Goal: Task Accomplishment & Management: Complete application form

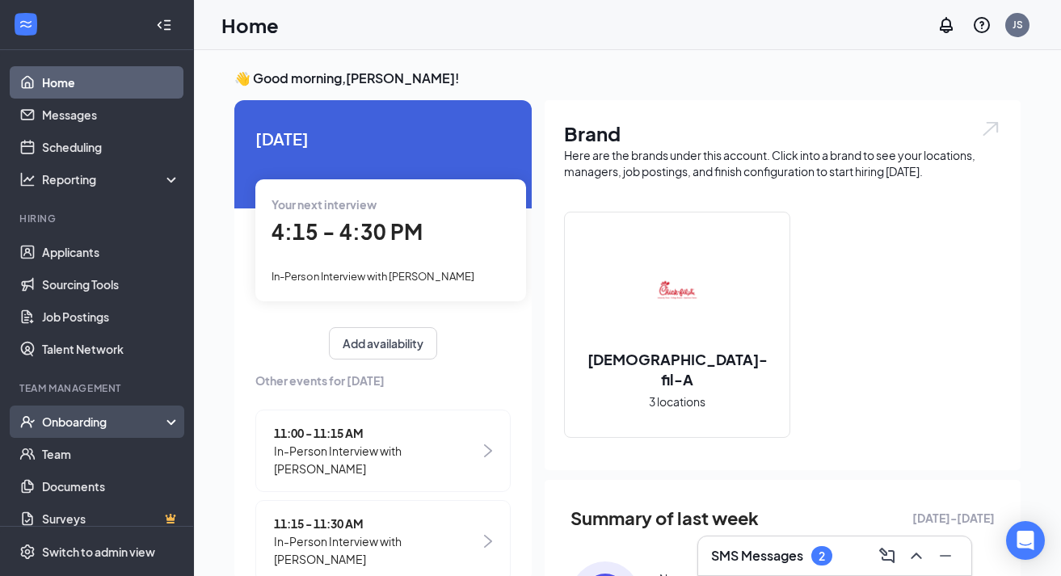
click at [89, 421] on div "Onboarding" at bounding box center [104, 422] width 124 height 16
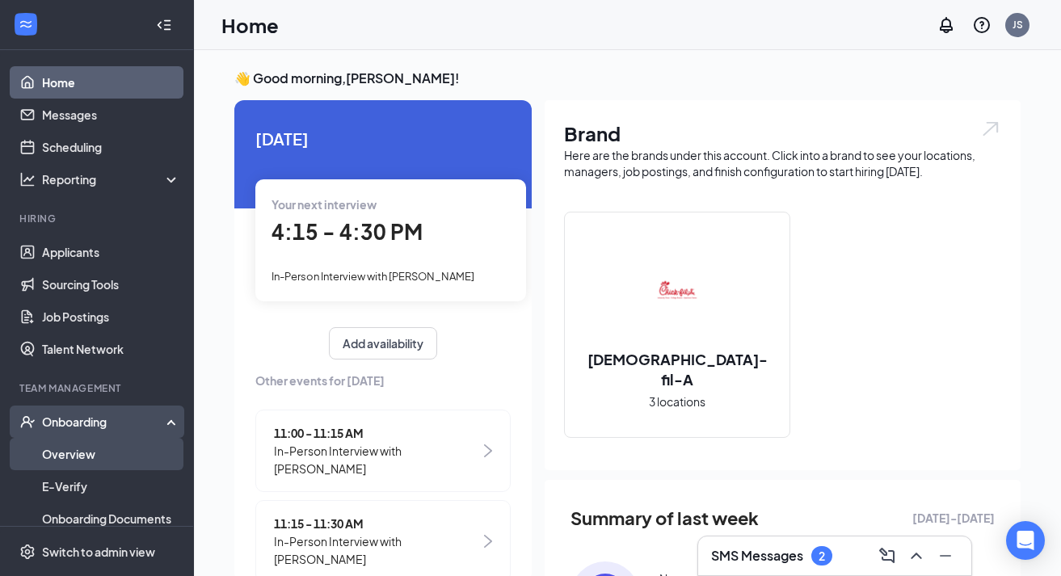
click at [71, 451] on link "Overview" at bounding box center [111, 454] width 138 height 32
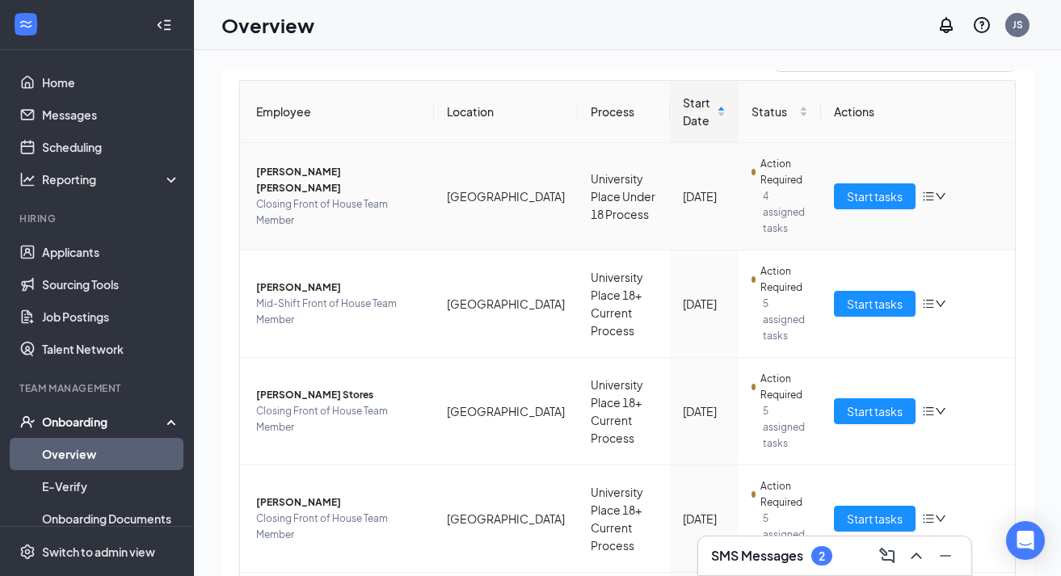
scroll to position [158, 0]
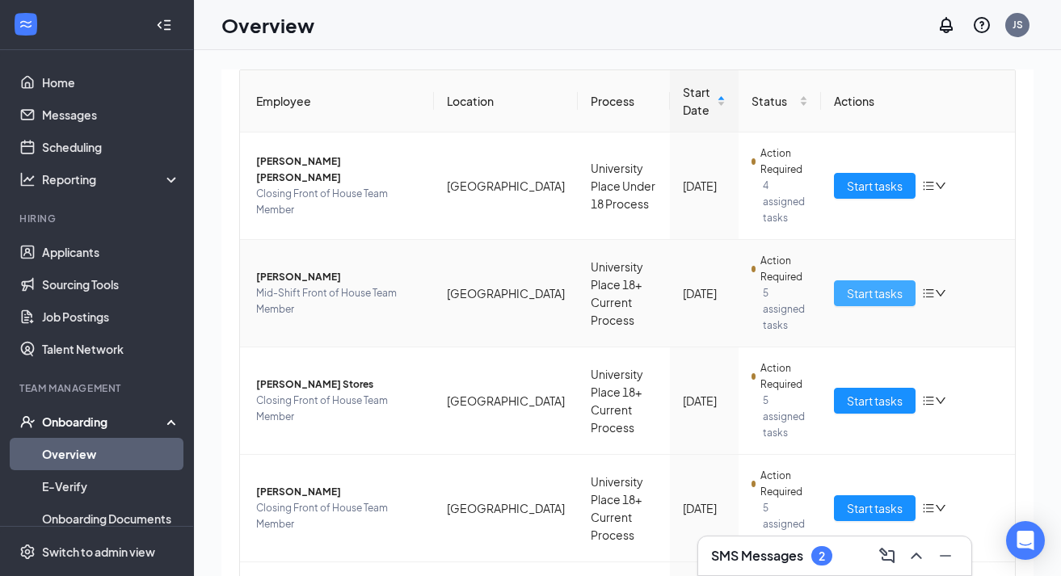
click at [887, 288] on span "Start tasks" at bounding box center [875, 293] width 56 height 18
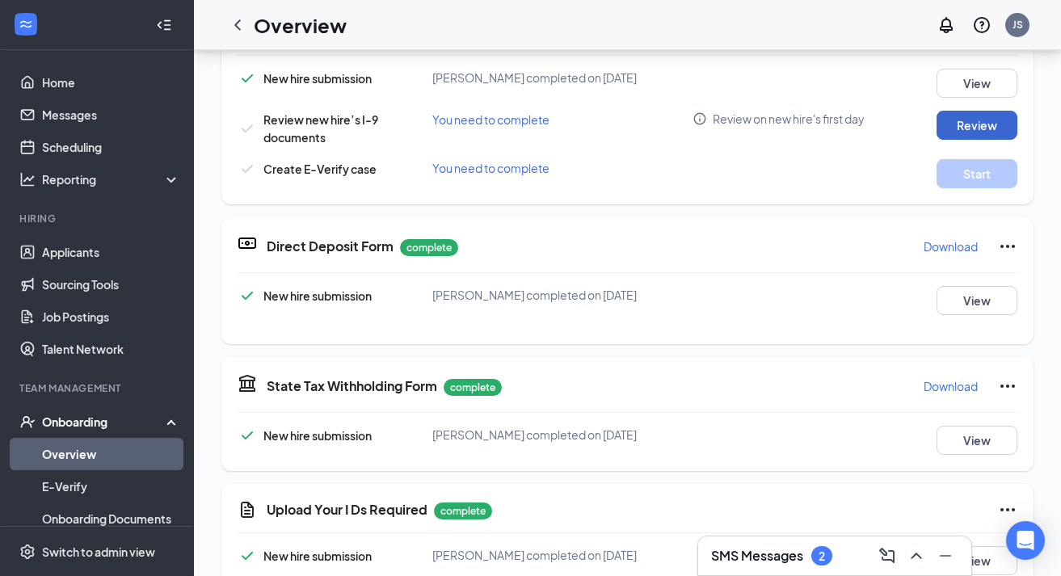
click at [970, 117] on button "Review" at bounding box center [976, 125] width 81 height 29
type input "[DATE]"
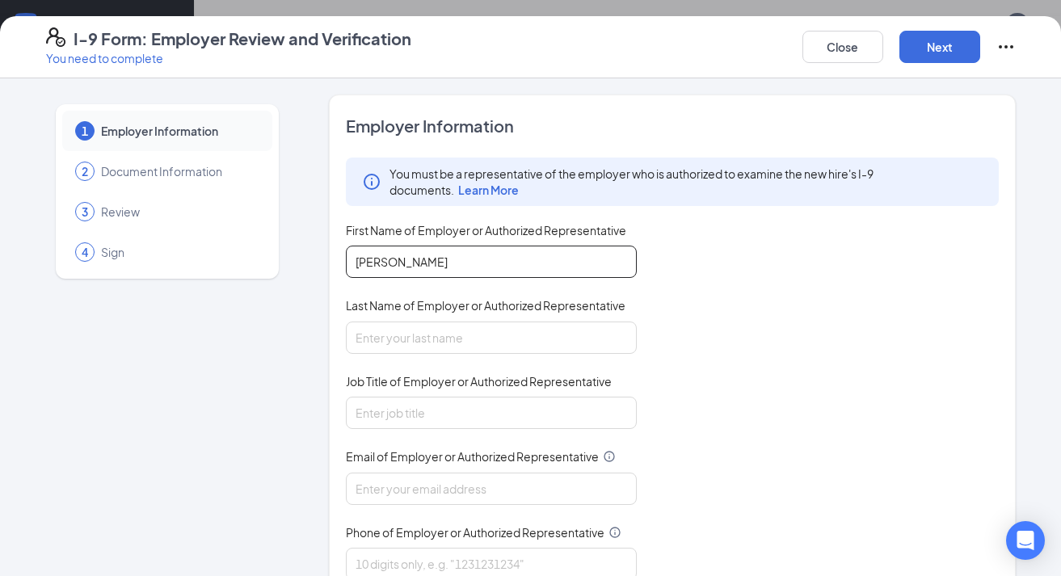
type input "[PERSON_NAME]"
type input "Talent Lead"
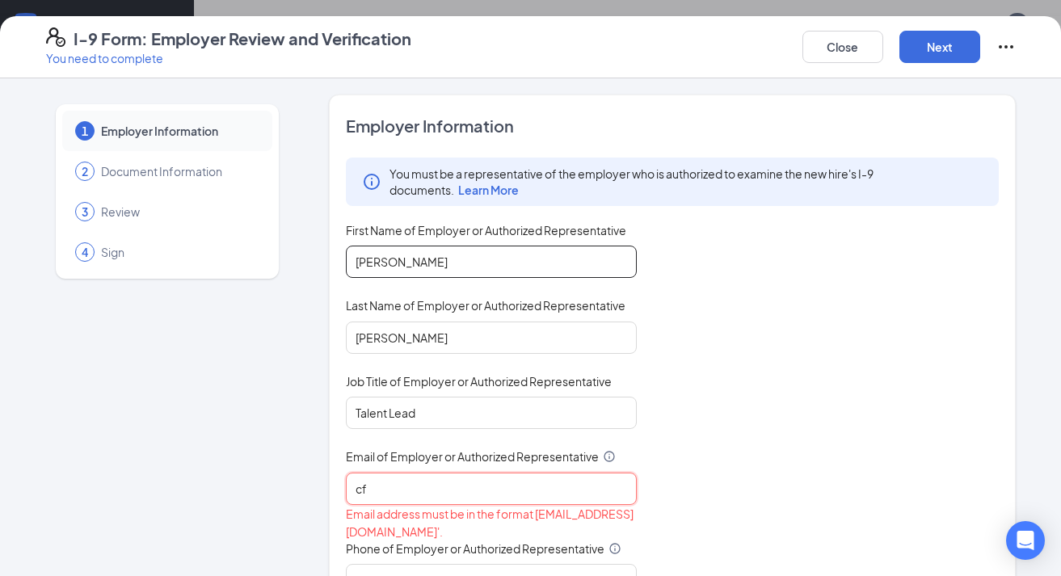
type input "cfa"
type input "[EMAIL_ADDRESS][DOMAIN_NAME]"
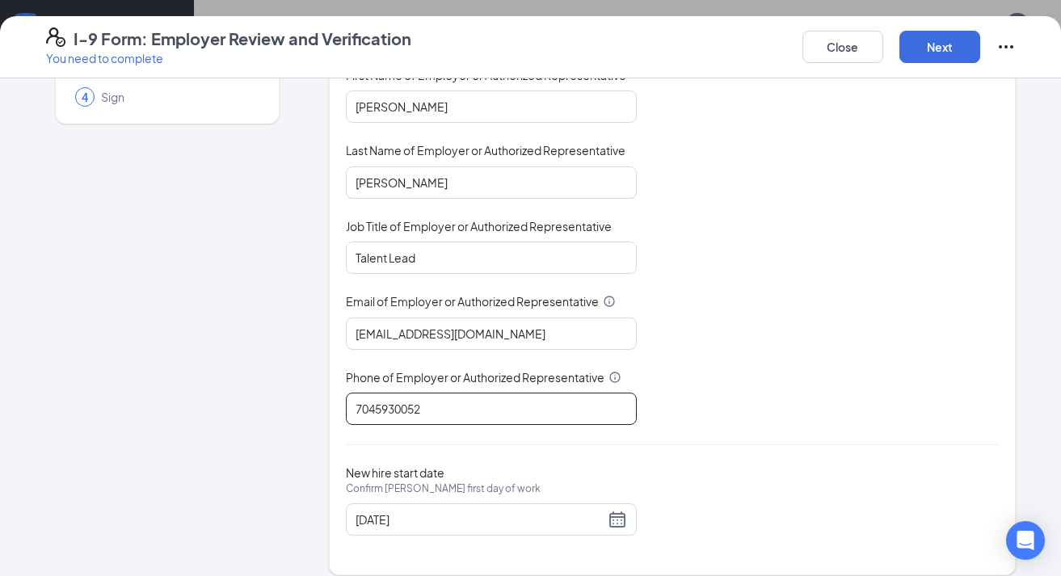
scroll to position [158, 0]
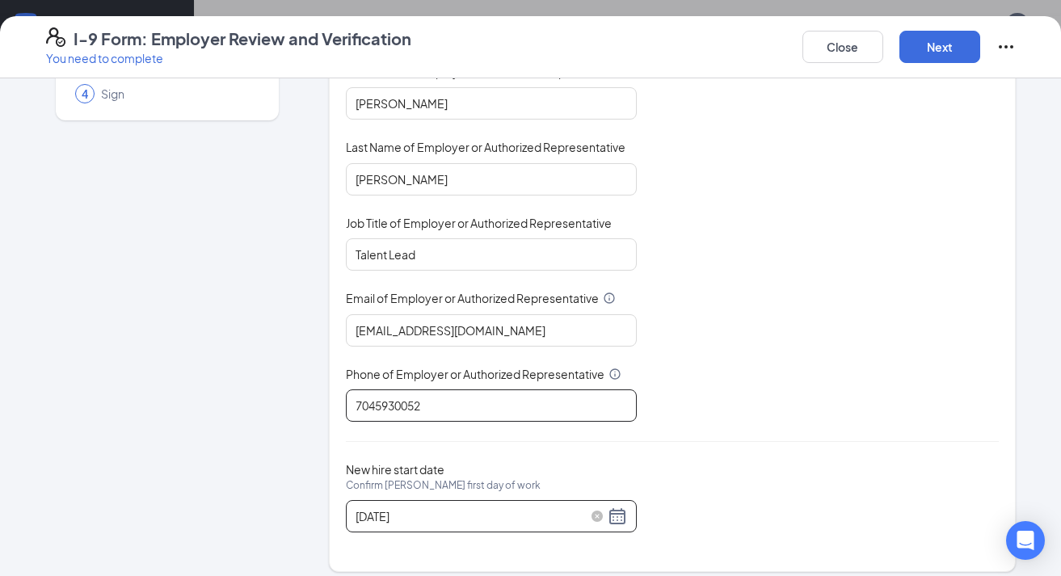
type input "7045930052"
click at [618, 518] on div "[DATE]" at bounding box center [490, 515] width 271 height 19
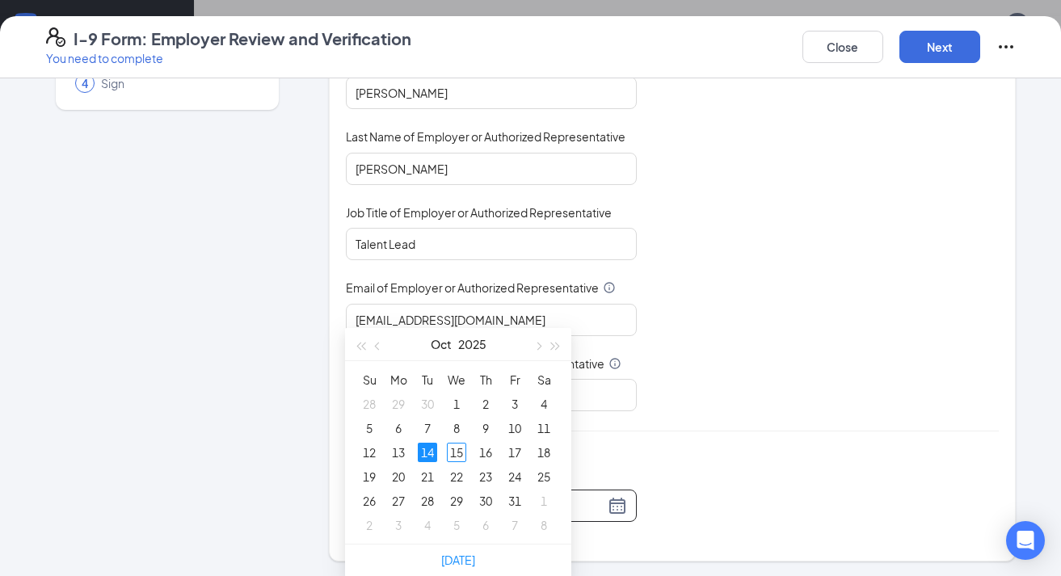
scroll to position [901, 0]
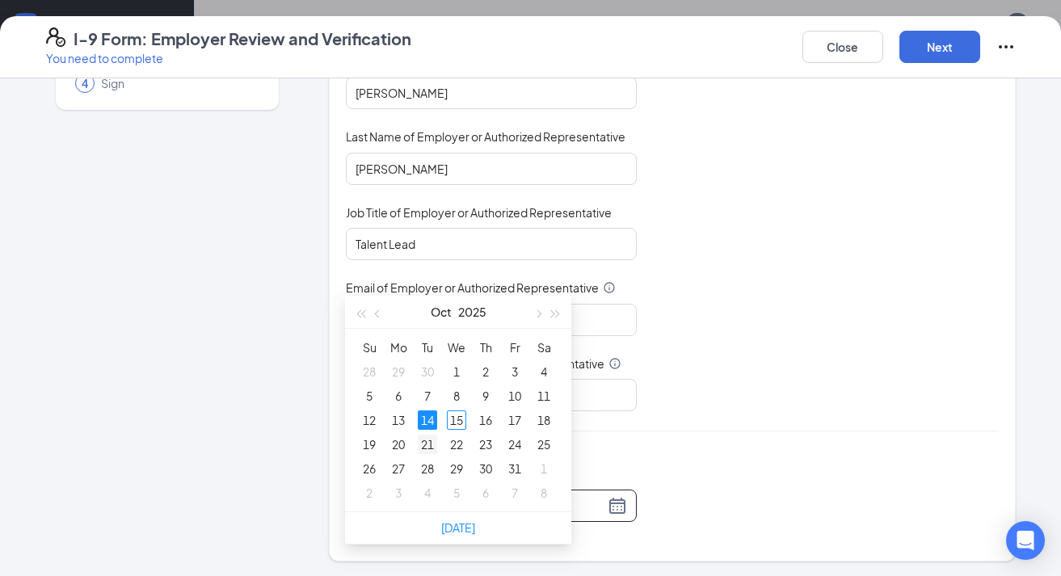
type input "[DATE]"
click at [430, 449] on div "21" at bounding box center [427, 444] width 19 height 19
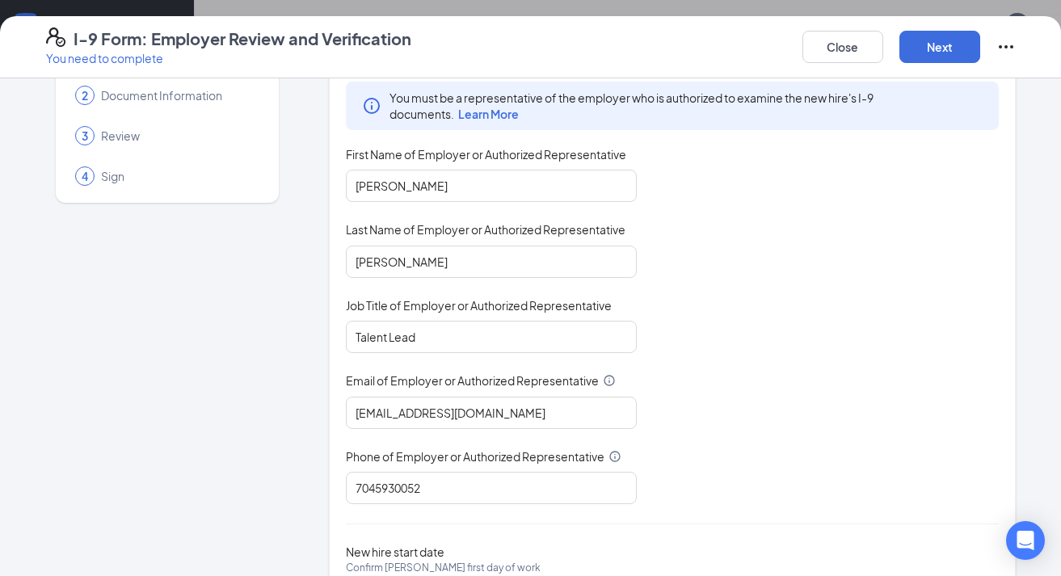
scroll to position [3, 0]
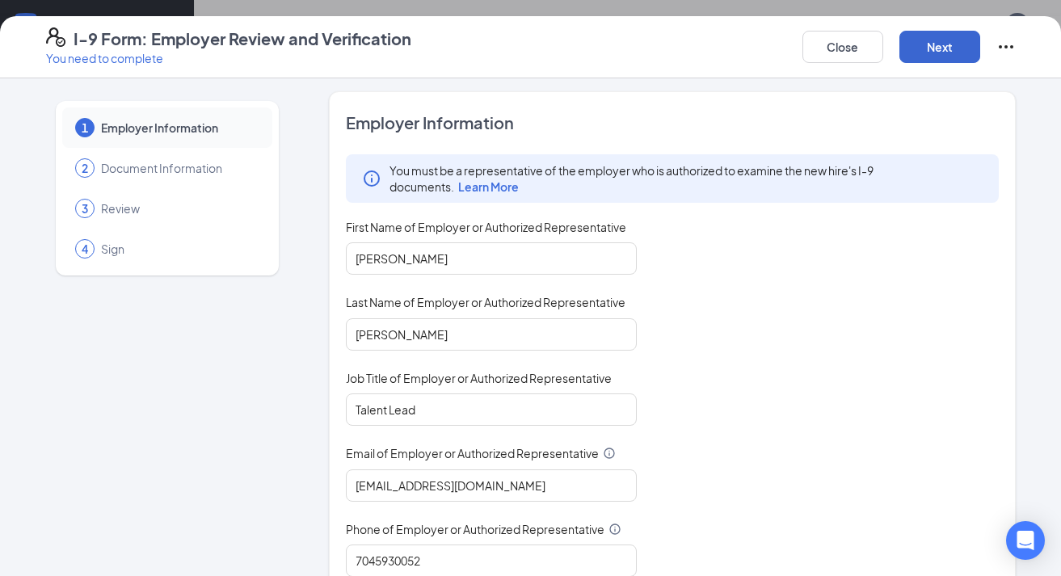
click at [939, 47] on button "Next" at bounding box center [939, 47] width 81 height 32
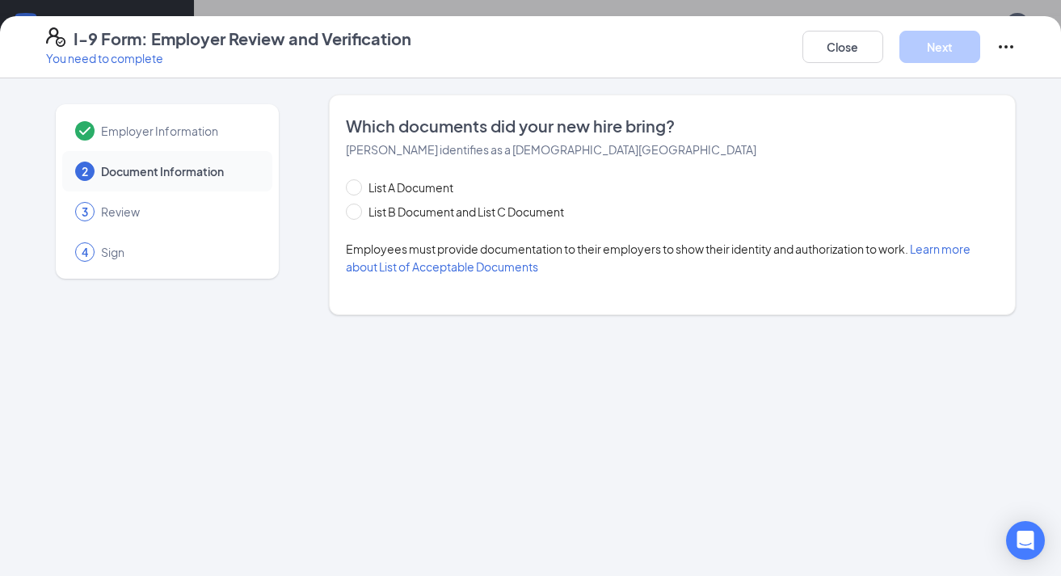
scroll to position [0, 0]
click at [419, 187] on span "List A Document" at bounding box center [411, 188] width 98 height 18
click at [357, 187] on input "List A Document" at bounding box center [351, 184] width 11 height 11
radio input "true"
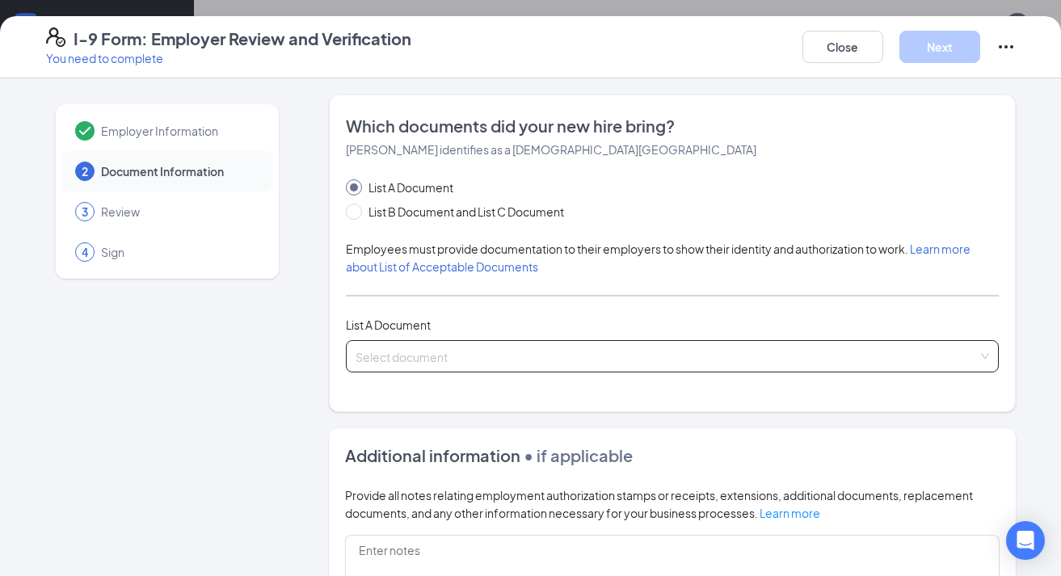
click at [431, 363] on input "search" at bounding box center [666, 353] width 622 height 24
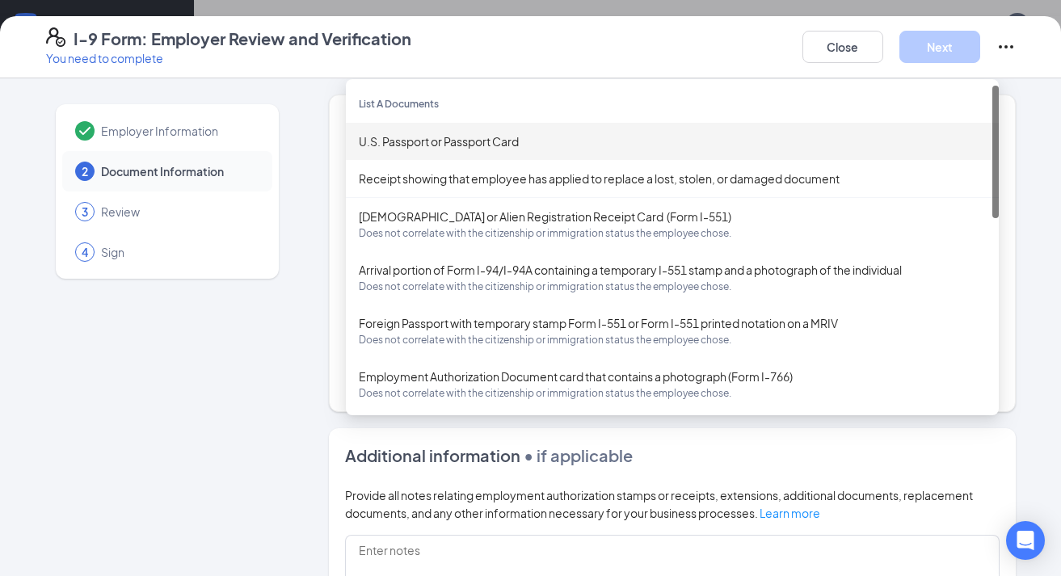
click at [447, 144] on div "U.S. Passport or Passport Card" at bounding box center [672, 141] width 627 height 18
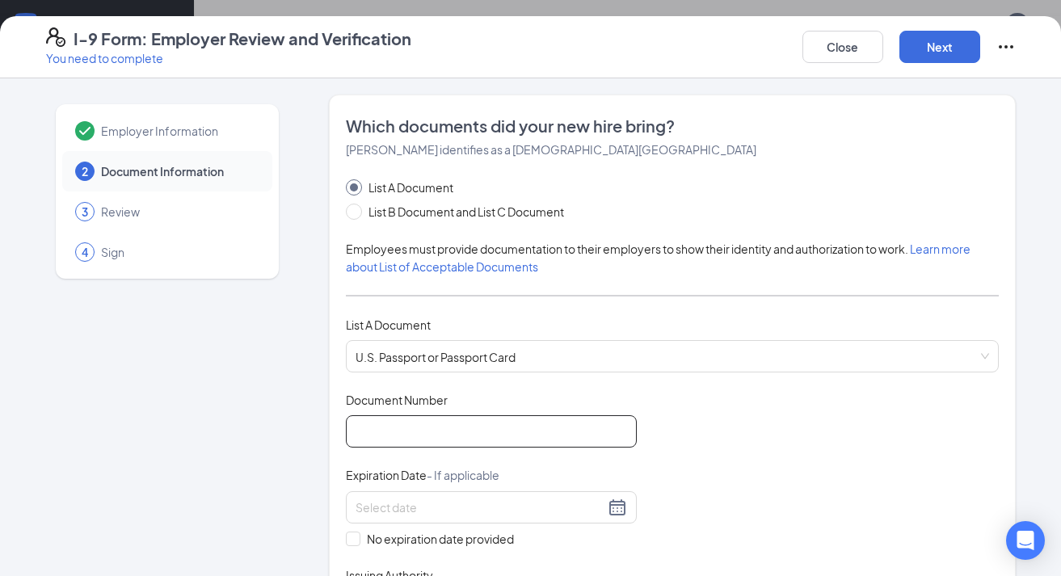
click at [451, 437] on input "Document Number" at bounding box center [491, 431] width 291 height 32
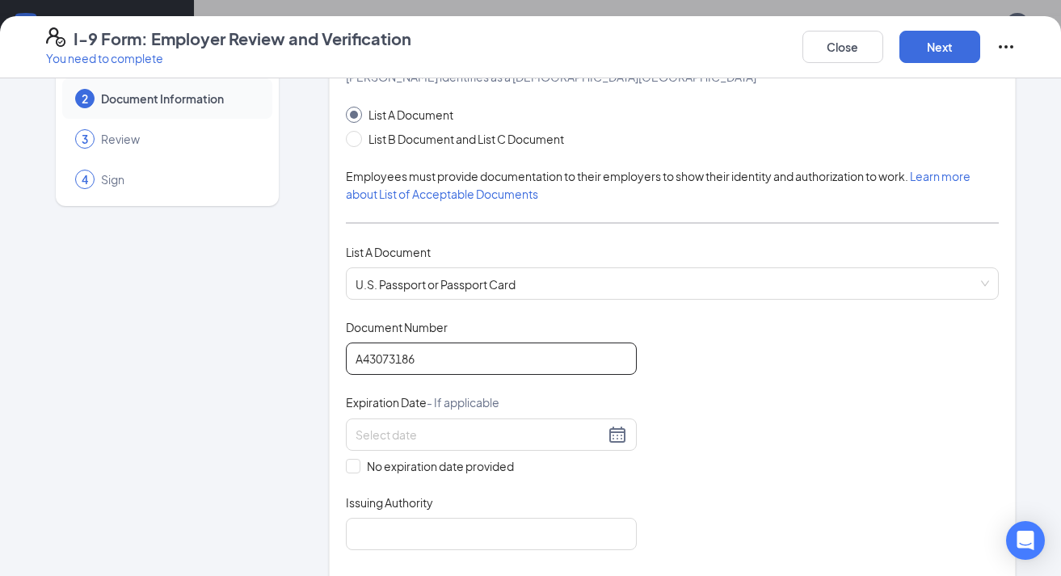
scroll to position [90, 0]
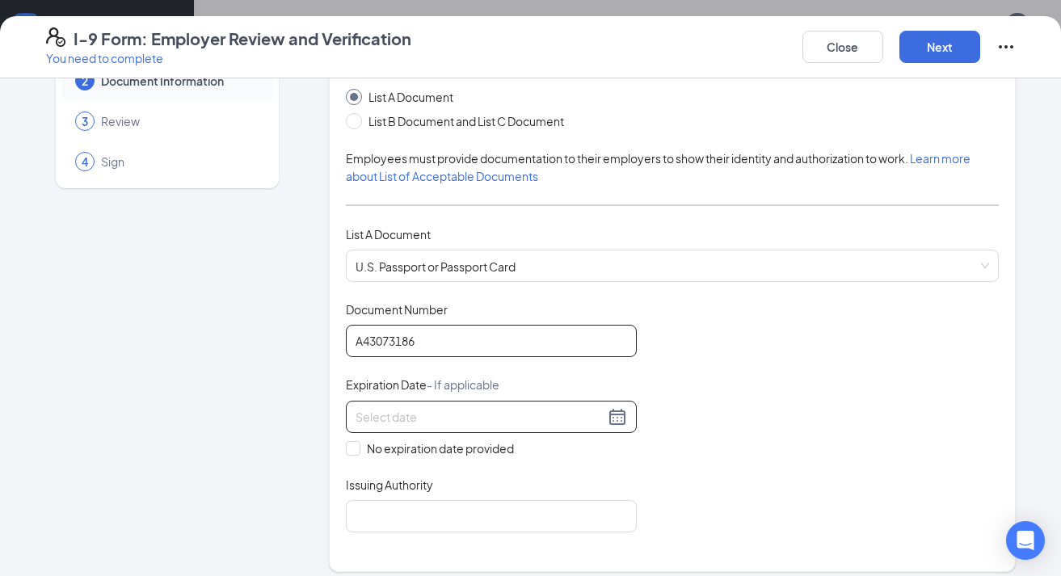
type input "A43073186"
click at [618, 418] on div at bounding box center [490, 416] width 271 height 19
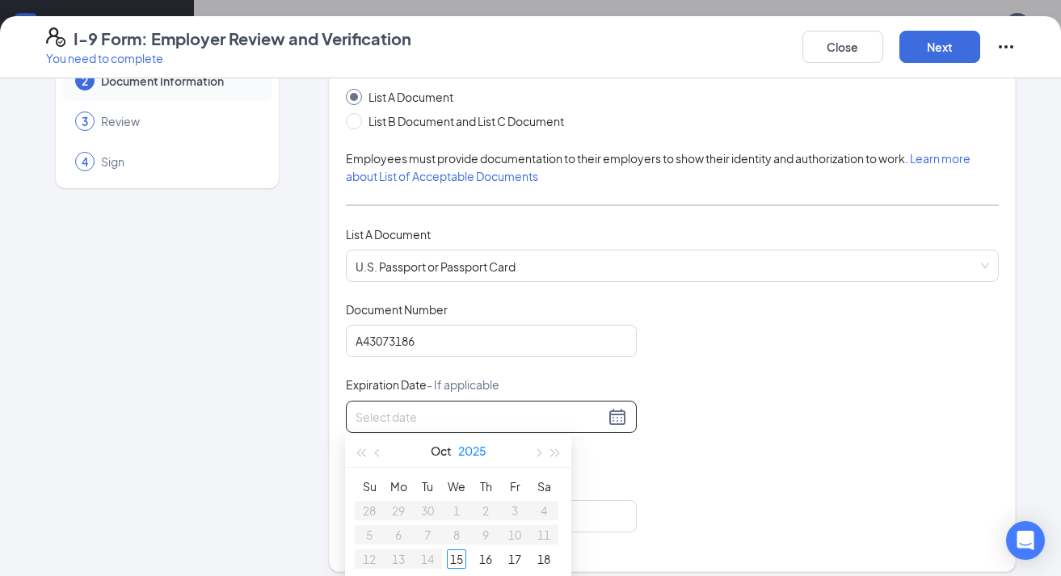
click at [466, 450] on button "2025" at bounding box center [472, 451] width 28 height 32
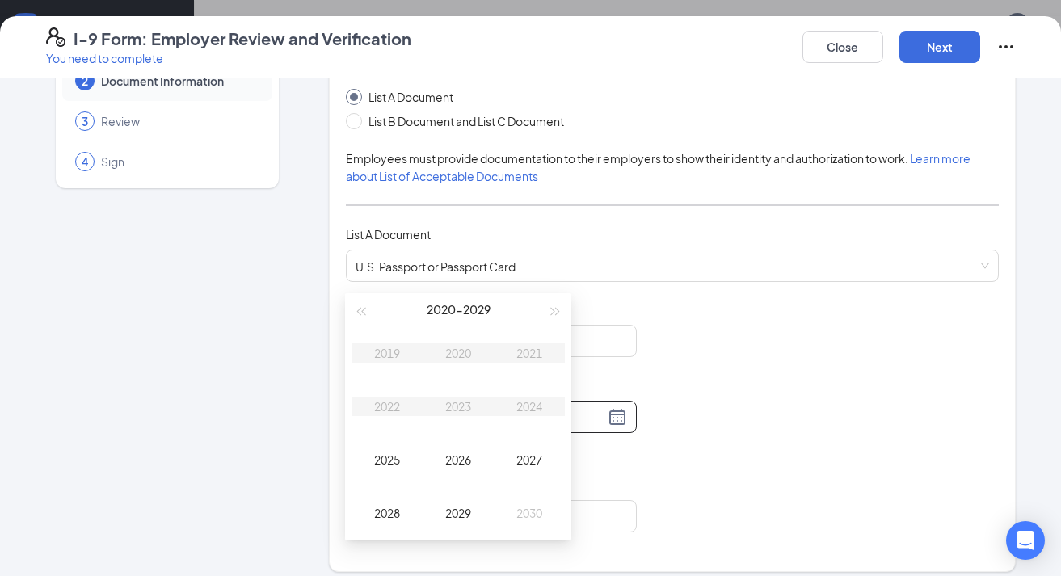
scroll to position [1049, 0]
type input "[DATE]"
click at [557, 305] on span "button" at bounding box center [556, 305] width 8 height 8
type input "[DATE]"
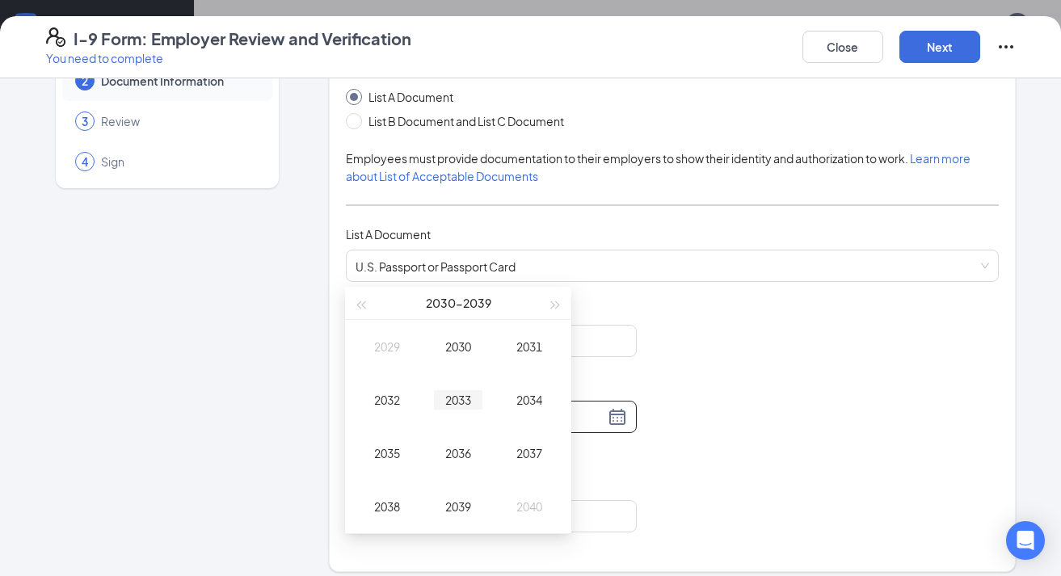
type input "[DATE]"
click at [528, 399] on div "2034" at bounding box center [529, 399] width 48 height 19
type input "[DATE]"
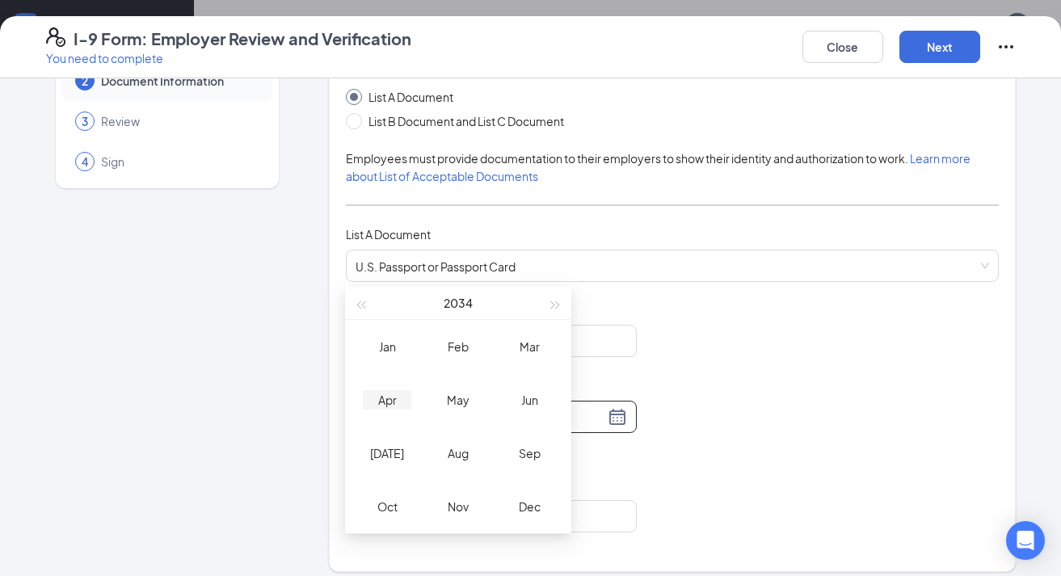
type input "[DATE]"
click at [379, 393] on div "Apr" at bounding box center [387, 399] width 48 height 19
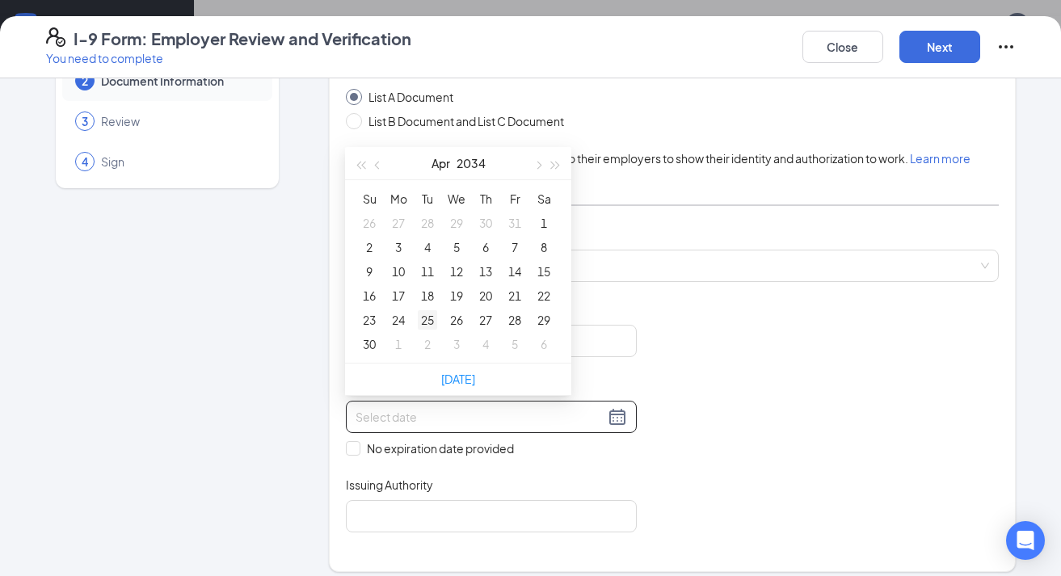
type input "[DATE]"
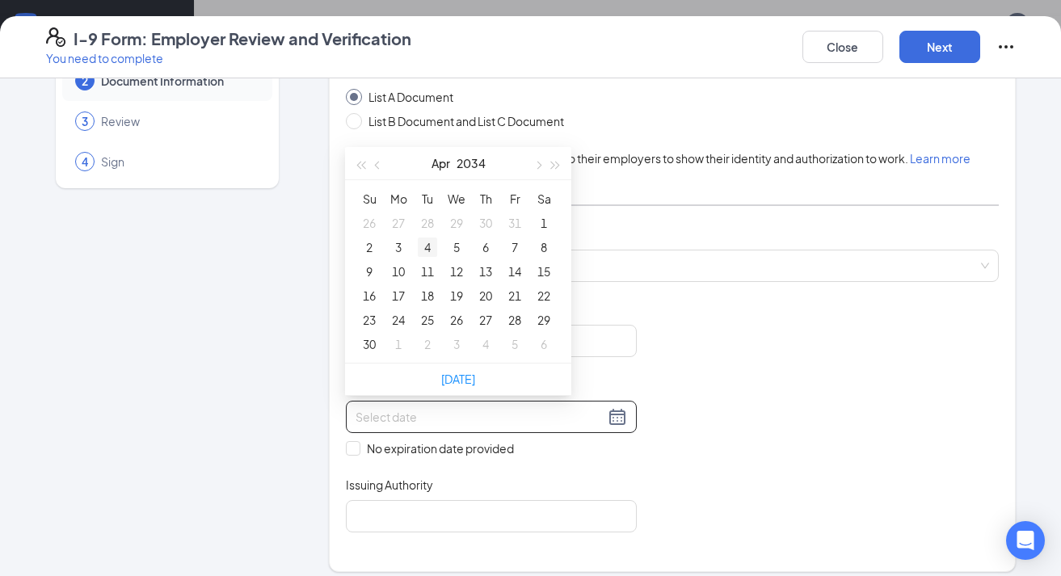
type input "[DATE]"
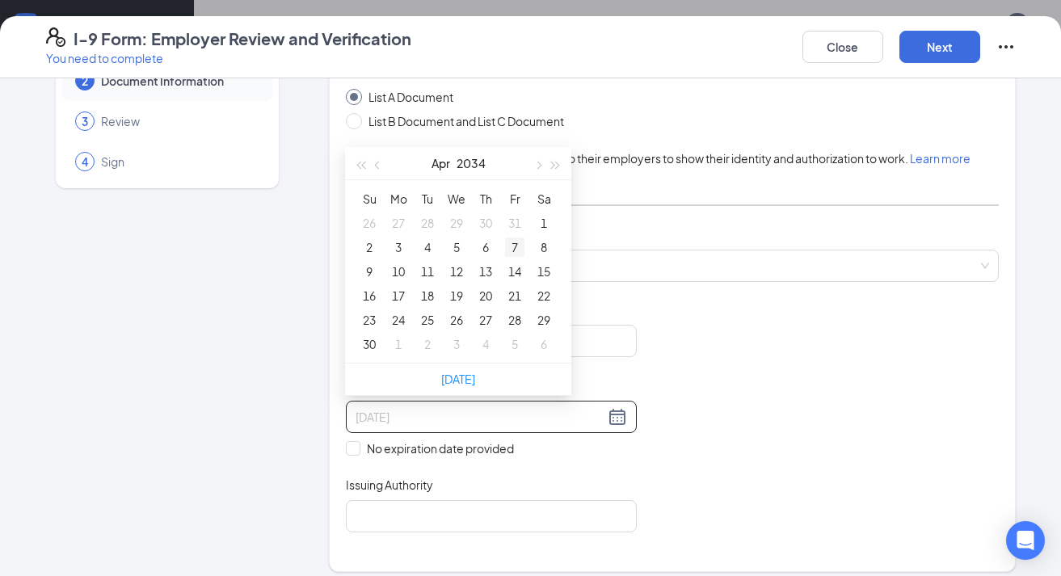
click at [519, 247] on div "7" at bounding box center [514, 246] width 19 height 19
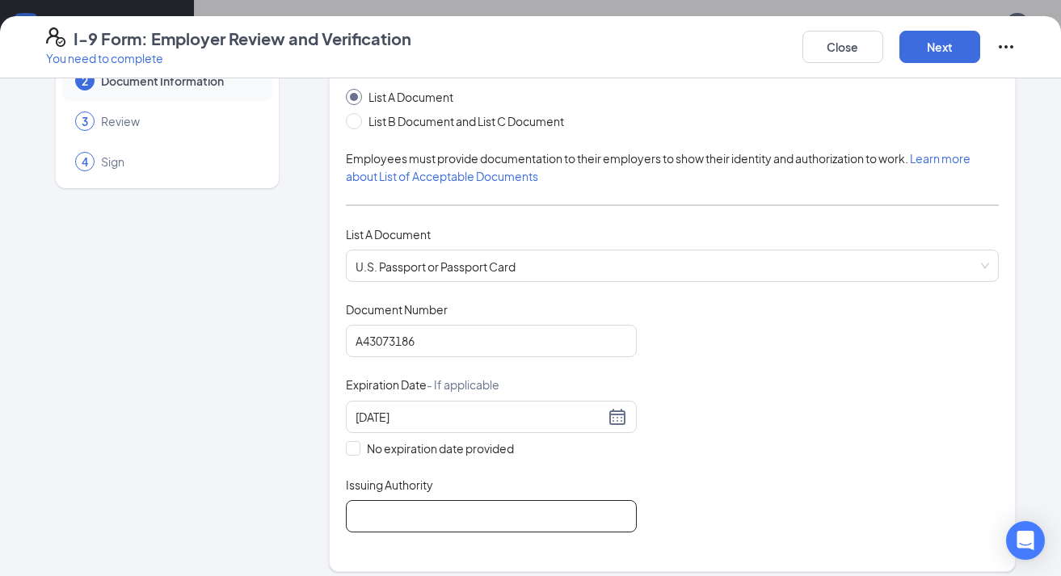
click at [391, 512] on input "Issuing Authority" at bounding box center [491, 516] width 291 height 32
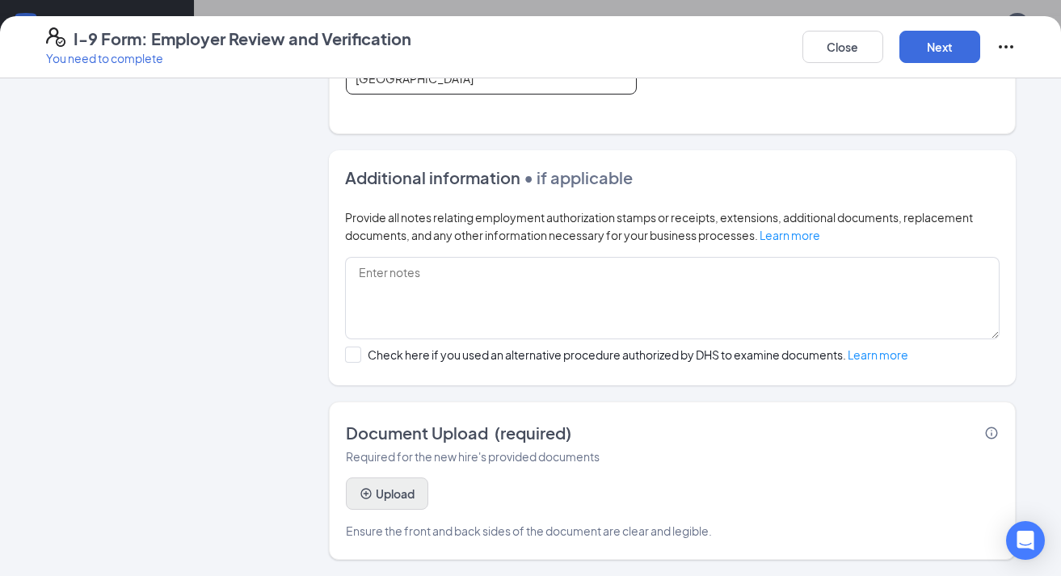
scroll to position [527, 0]
type input "[GEOGRAPHIC_DATA]"
click at [400, 491] on button "Upload" at bounding box center [387, 495] width 82 height 32
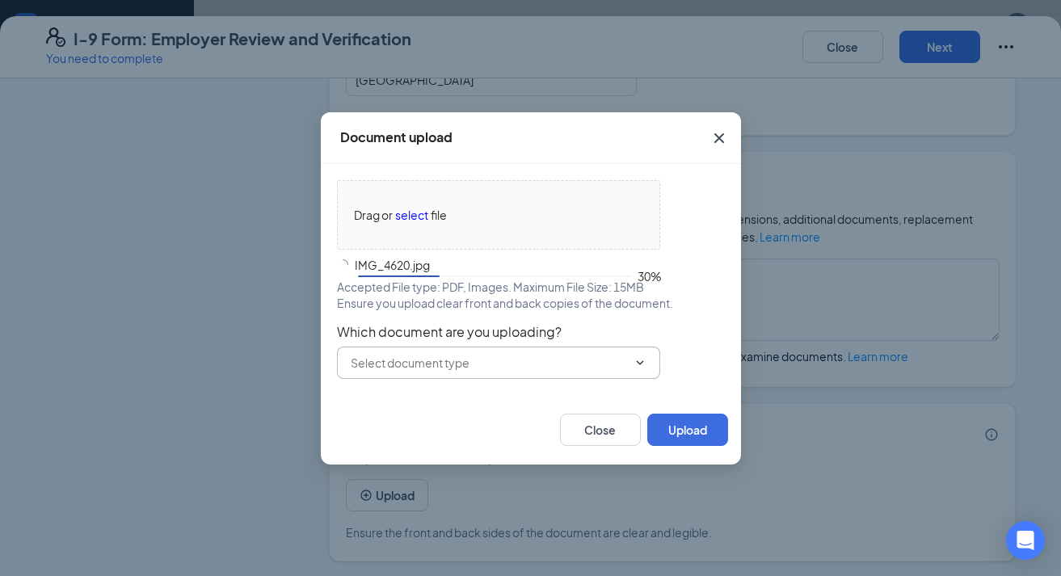
click at [571, 364] on input "text" at bounding box center [489, 363] width 276 height 18
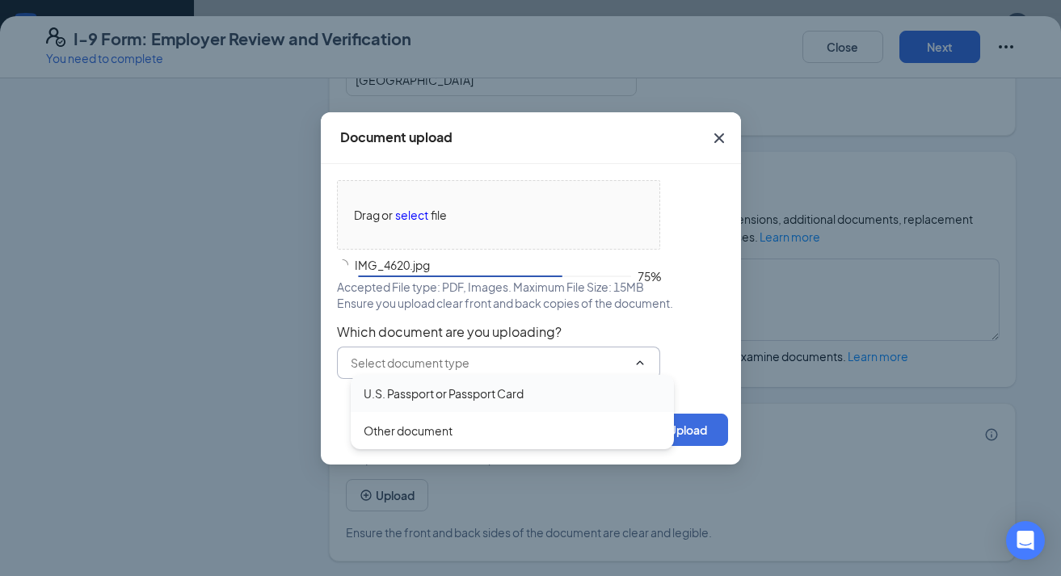
click at [503, 390] on div "U.S. Passport or Passport Card" at bounding box center [444, 394] width 160 height 18
type input "U.S. Passport or Passport Card"
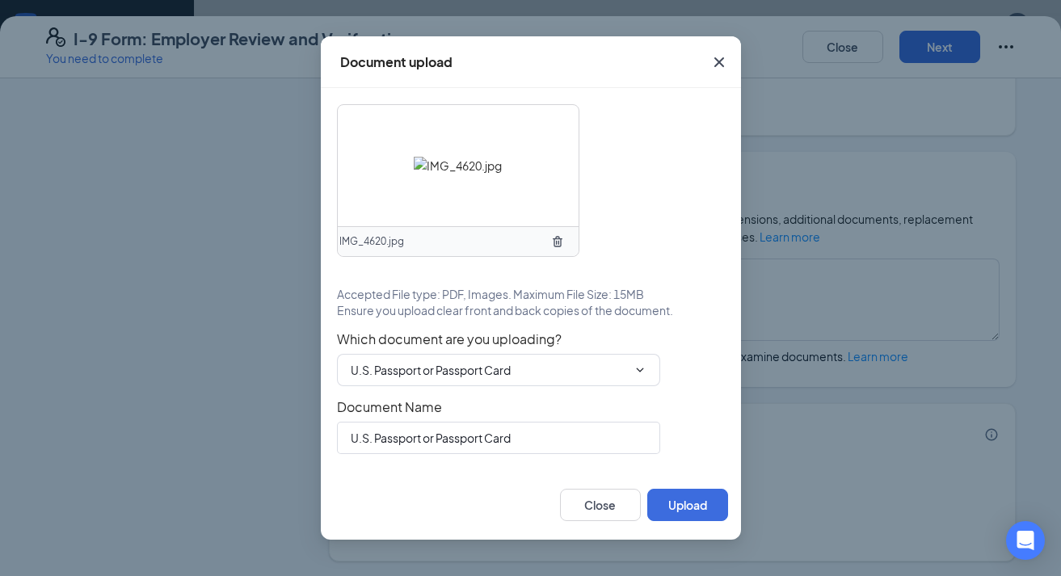
click at [542, 396] on div "IMG_4620.jpg Accepted File type: PDF, Images. Maximum File Size: 15MB Ensure yo…" at bounding box center [531, 279] width 388 height 350
click at [536, 437] on input "U.S. Passport or Passport Card" at bounding box center [498, 438] width 323 height 32
type input "U.S. Passport or Passport Card FRONT"
click at [692, 502] on button "Upload" at bounding box center [687, 505] width 81 height 32
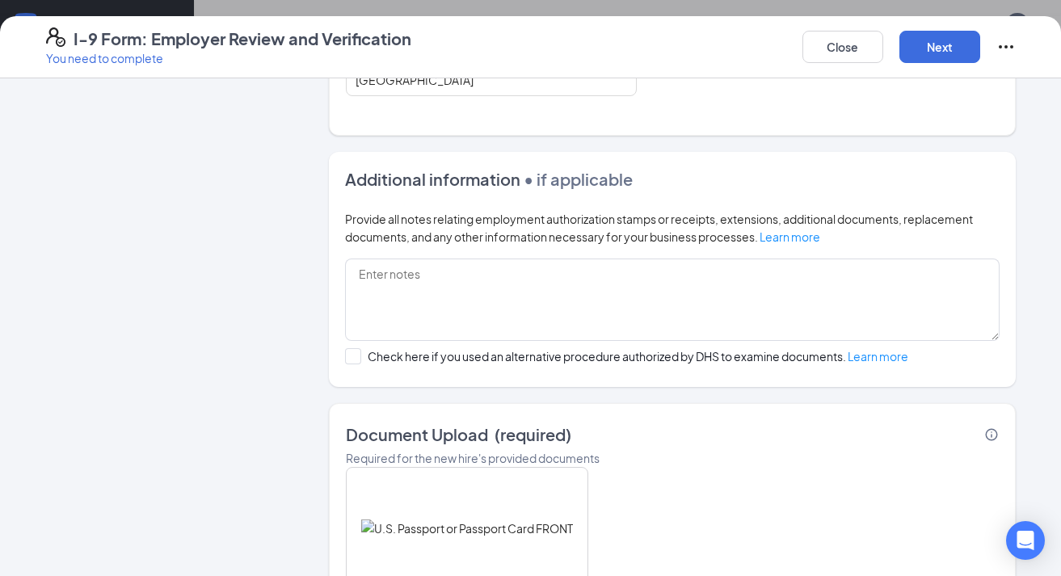
click at [629, 498] on div "U.S. Passport or Passport Card FRONT Upload Ensure the front and back sides of …" at bounding box center [672, 580] width 653 height 227
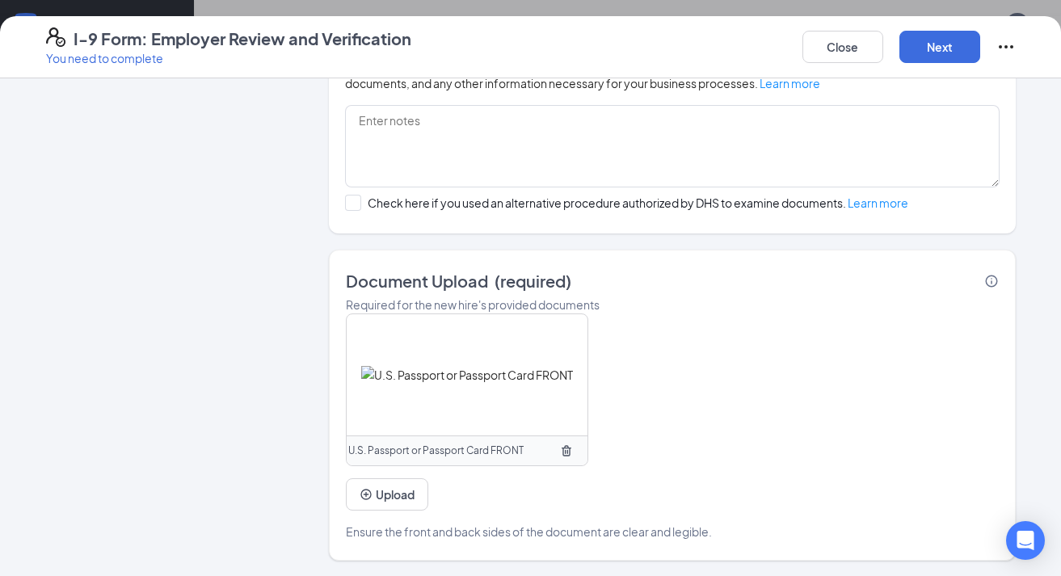
scroll to position [679, 0]
click at [385, 490] on button "Upload" at bounding box center [387, 495] width 82 height 32
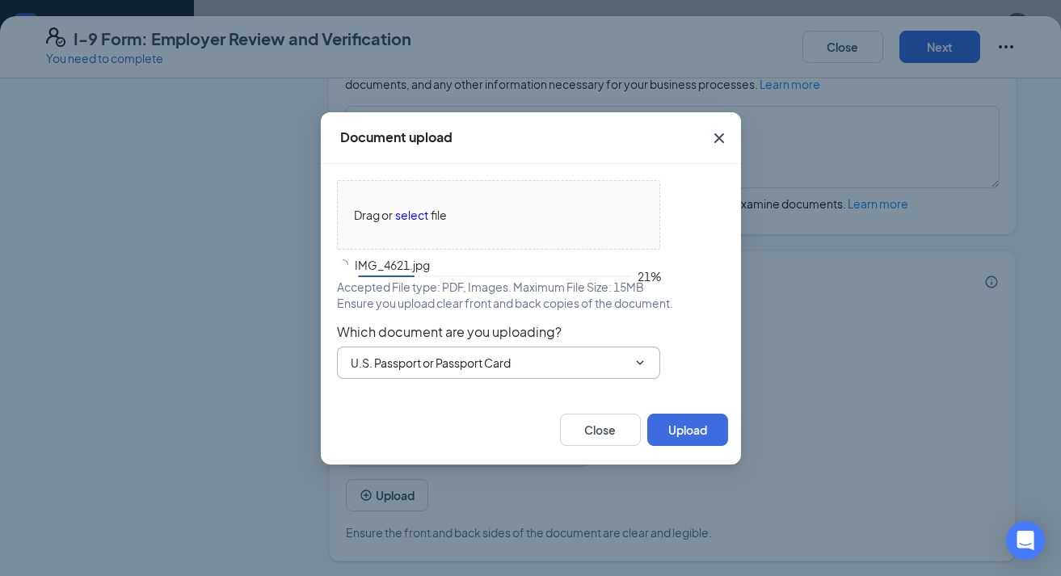
click at [589, 369] on input "U.S. Passport or Passport Card" at bounding box center [489, 363] width 276 height 18
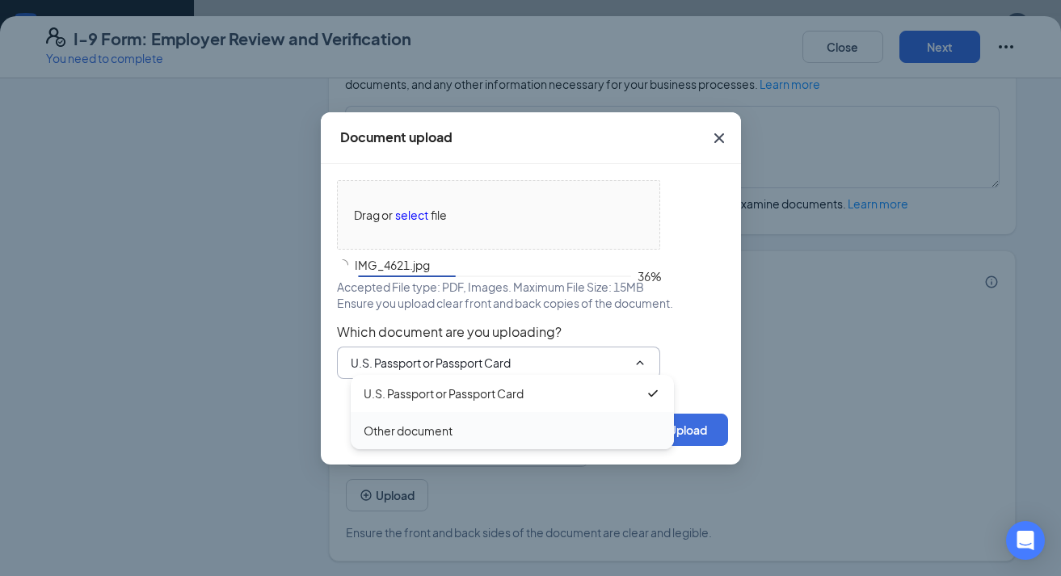
click at [489, 422] on div "Other document" at bounding box center [512, 431] width 297 height 18
type input "Other document"
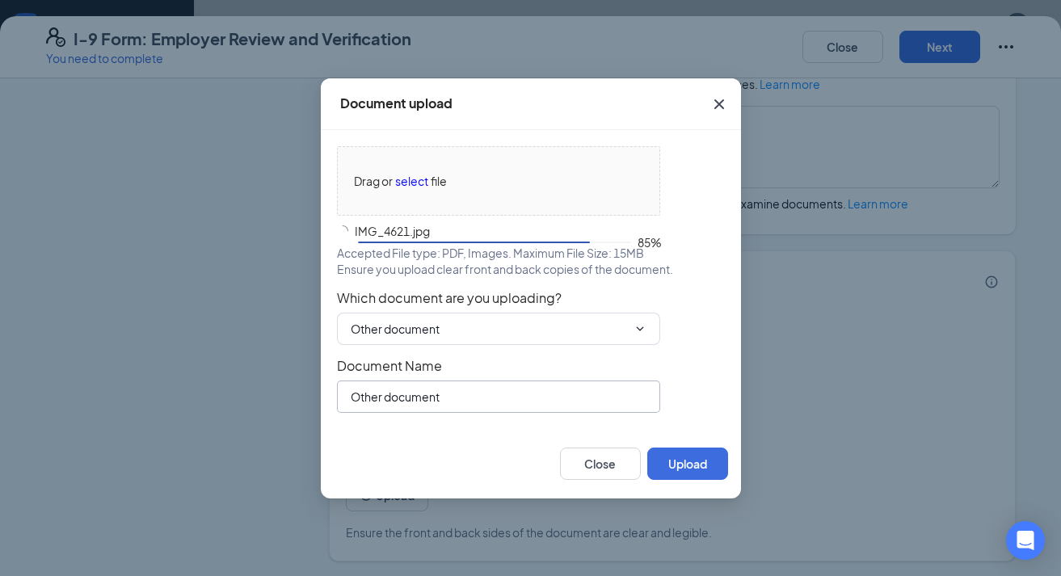
click at [485, 397] on input "Other document" at bounding box center [498, 396] width 323 height 32
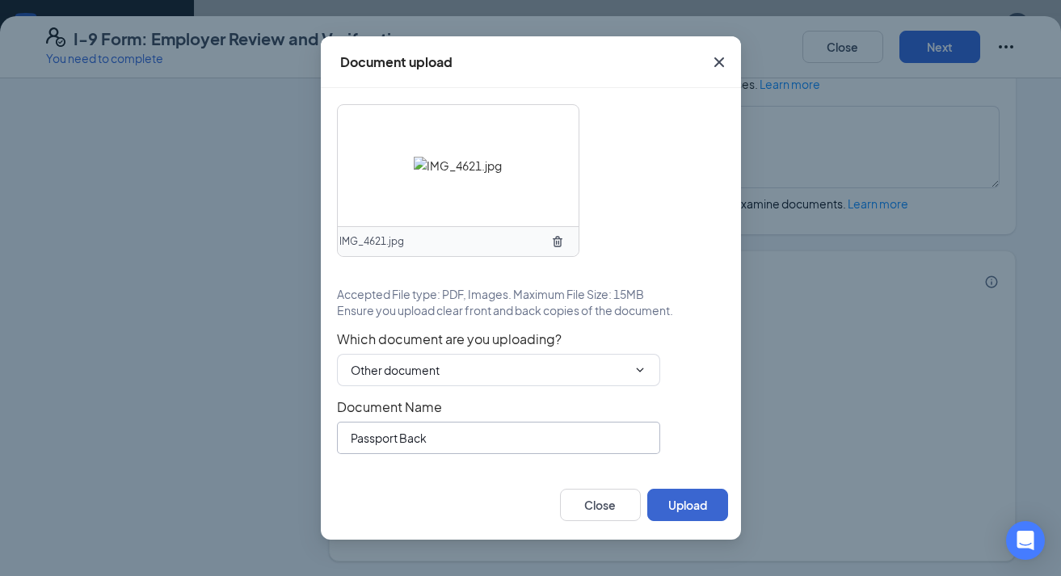
type input "Passport Back"
click at [686, 501] on button "Upload" at bounding box center [687, 505] width 81 height 32
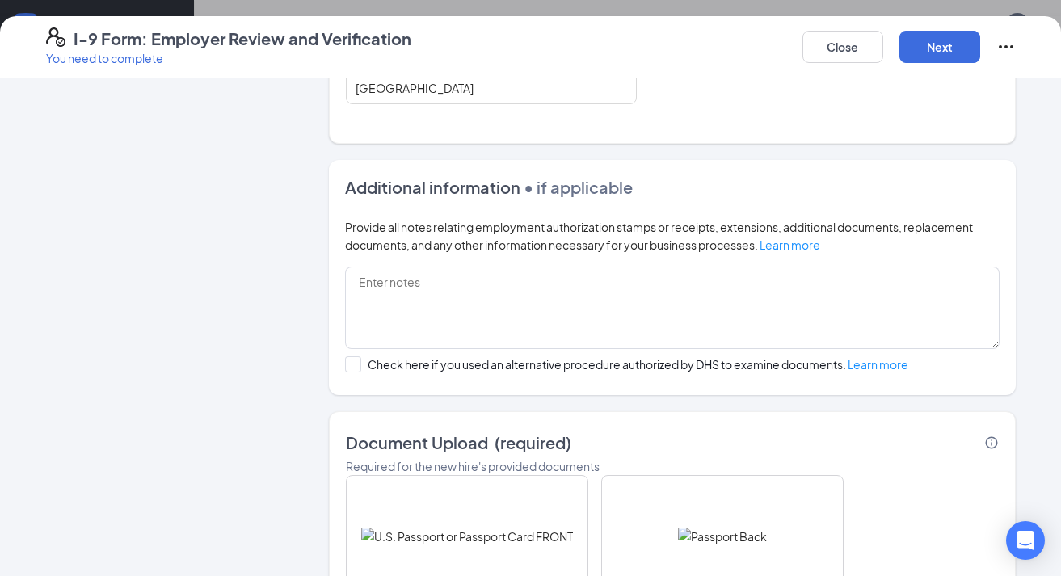
scroll to position [455, 0]
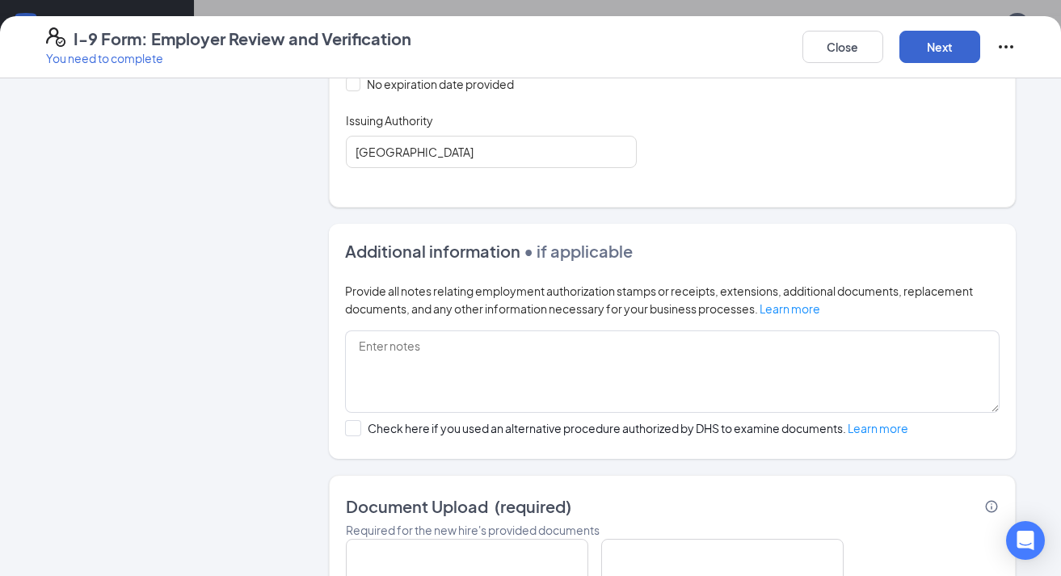
click at [945, 45] on button "Next" at bounding box center [939, 47] width 81 height 32
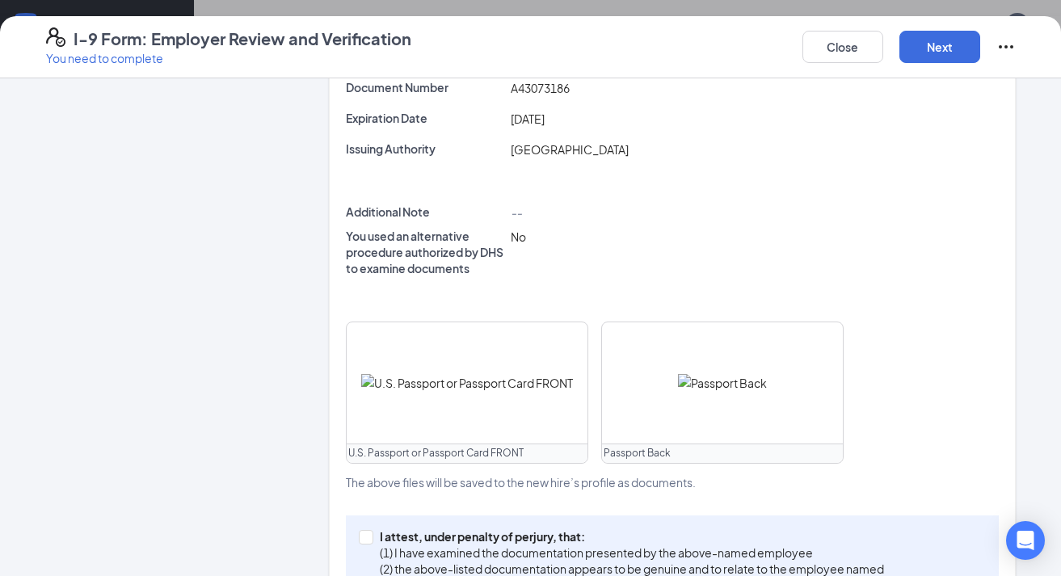
scroll to position [456, 0]
click at [367, 536] on input "I attest, under penalty of [PERSON_NAME], that: (1) I have examined the documen…" at bounding box center [364, 533] width 11 height 11
checkbox input "true"
click at [940, 44] on button "Next" at bounding box center [939, 47] width 81 height 32
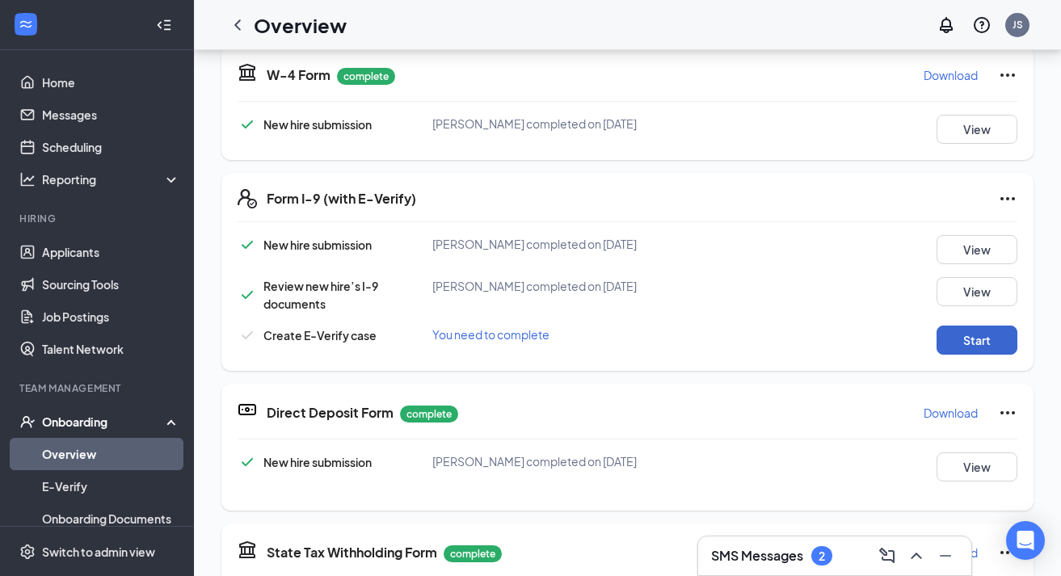
scroll to position [210, 0]
click at [1007, 341] on button "Start" at bounding box center [976, 340] width 81 height 29
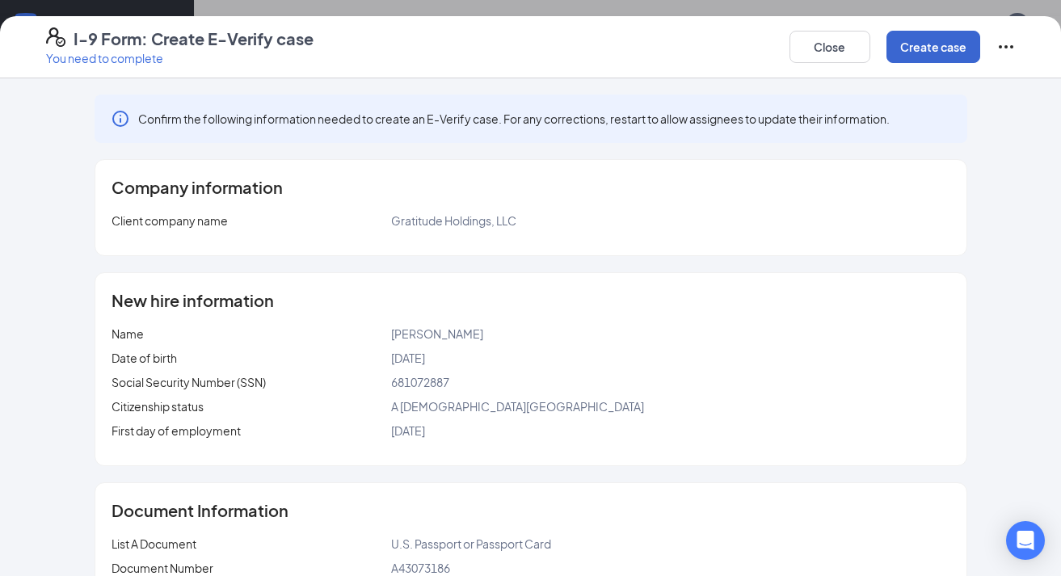
click at [935, 45] on button "Create case" at bounding box center [933, 47] width 94 height 32
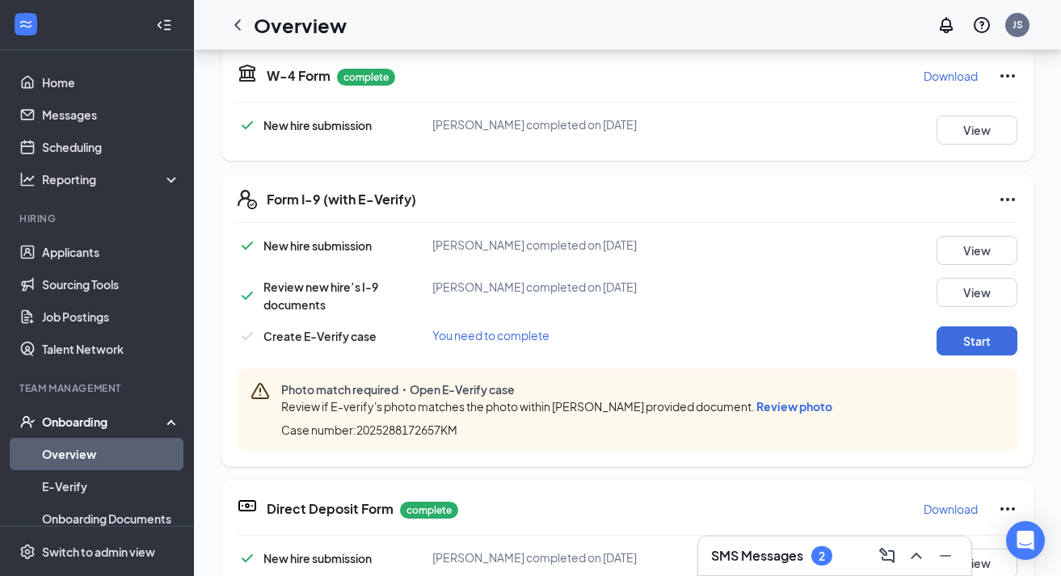
click at [801, 413] on span "Review photo" at bounding box center [794, 406] width 76 height 15
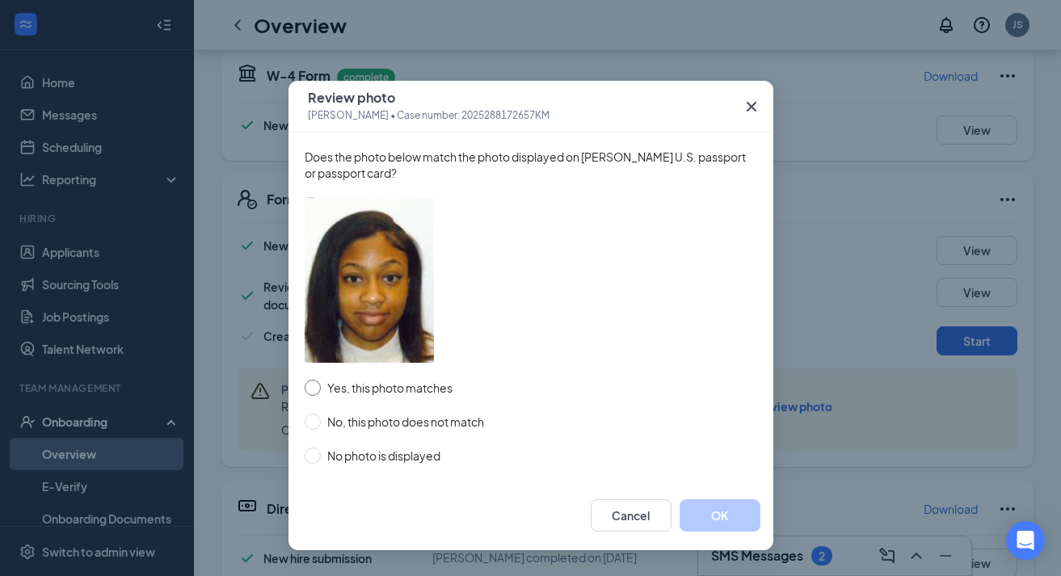
click at [359, 389] on span "Yes, this photo matches" at bounding box center [390, 388] width 138 height 18
click at [321, 389] on input "Yes, this photo matches" at bounding box center [313, 388] width 16 height 16
radio input "true"
click at [717, 517] on button "OK" at bounding box center [719, 515] width 81 height 32
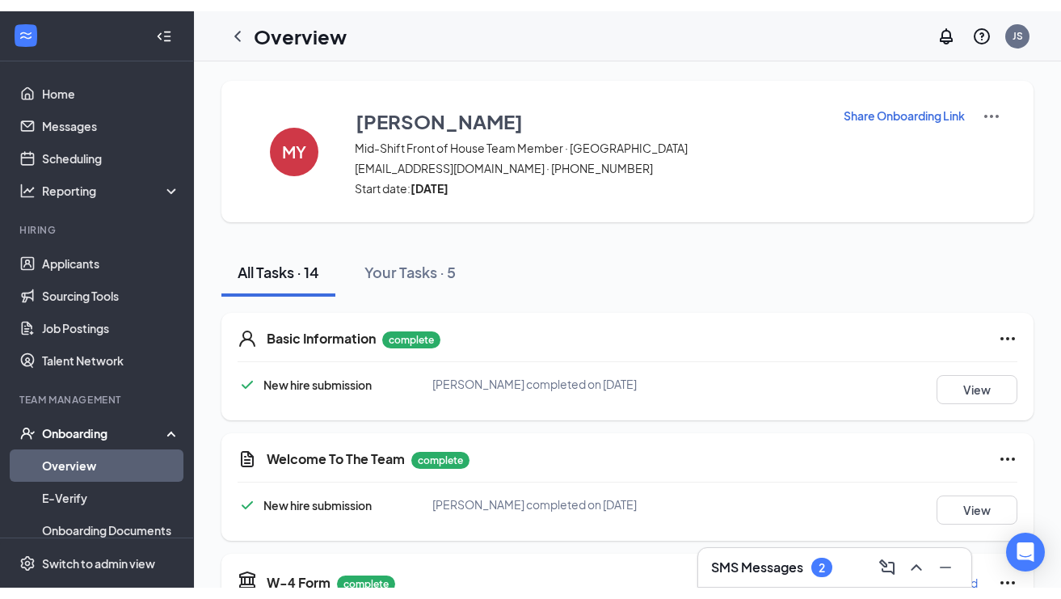
scroll to position [0, 0]
